Goal: Use online tool/utility: Use online tool/utility

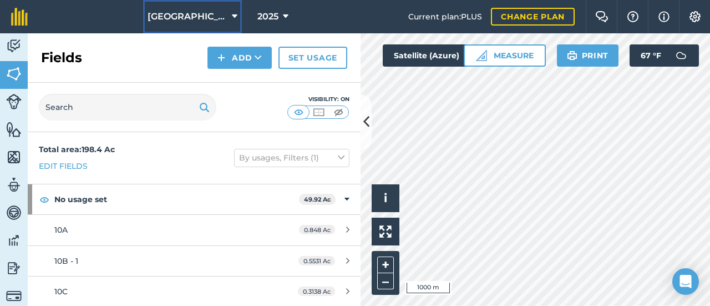
click at [232, 14] on icon at bounding box center [235, 16] width 6 height 13
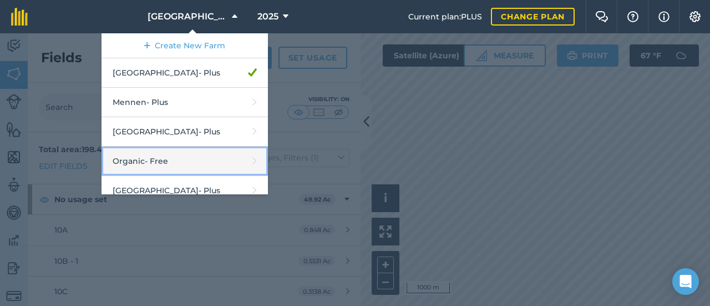
click at [195, 163] on link "Organic - Free" at bounding box center [185, 160] width 166 height 29
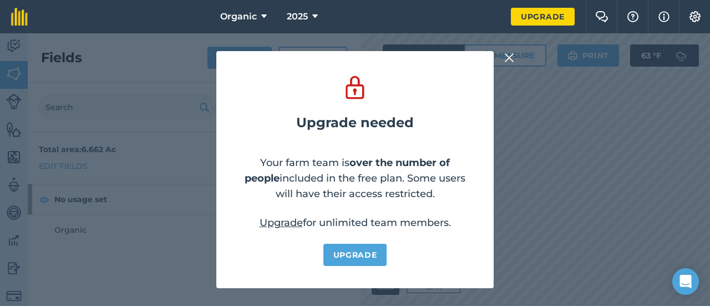
click at [505, 55] on img at bounding box center [509, 57] width 10 height 13
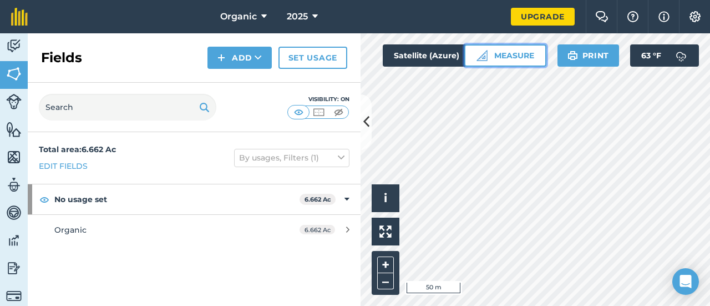
click at [519, 63] on button "Measure" at bounding box center [505, 55] width 82 height 22
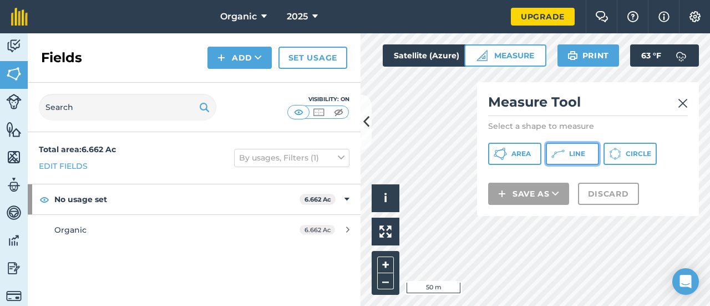
click at [560, 151] on icon at bounding box center [559, 151] width 6 height 2
click at [315, 209] on div "Activity Fields Livestock Features Maps Team Vehicles Data Reporting Billing Tu…" at bounding box center [355, 169] width 710 height 272
